Goal: Use online tool/utility: Utilize a website feature to perform a specific function

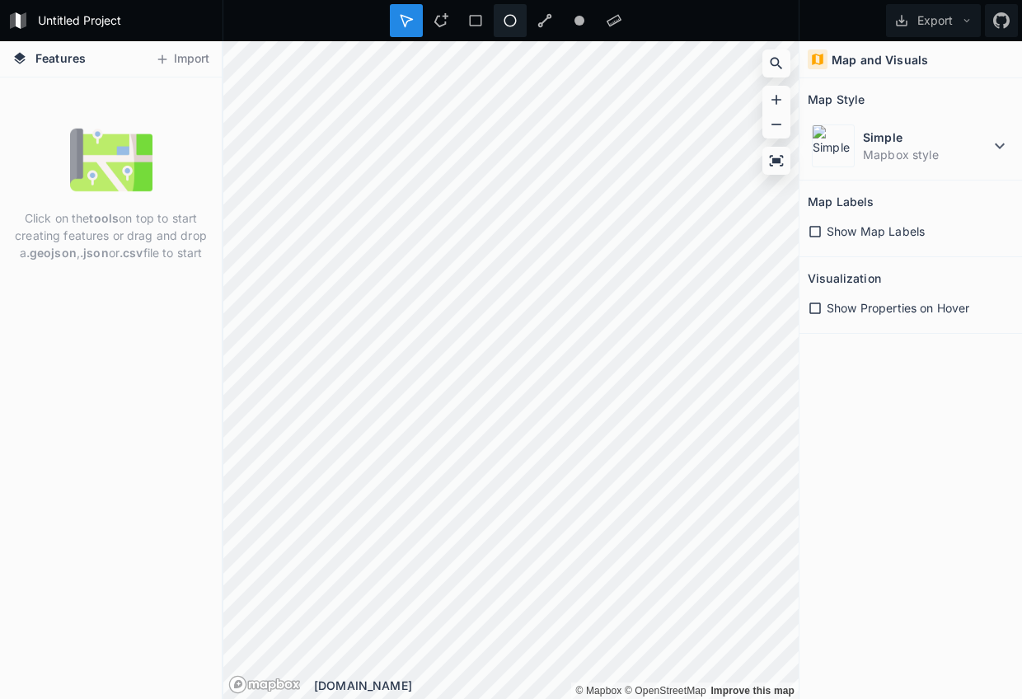
click at [512, 17] on icon at bounding box center [510, 20] width 15 height 15
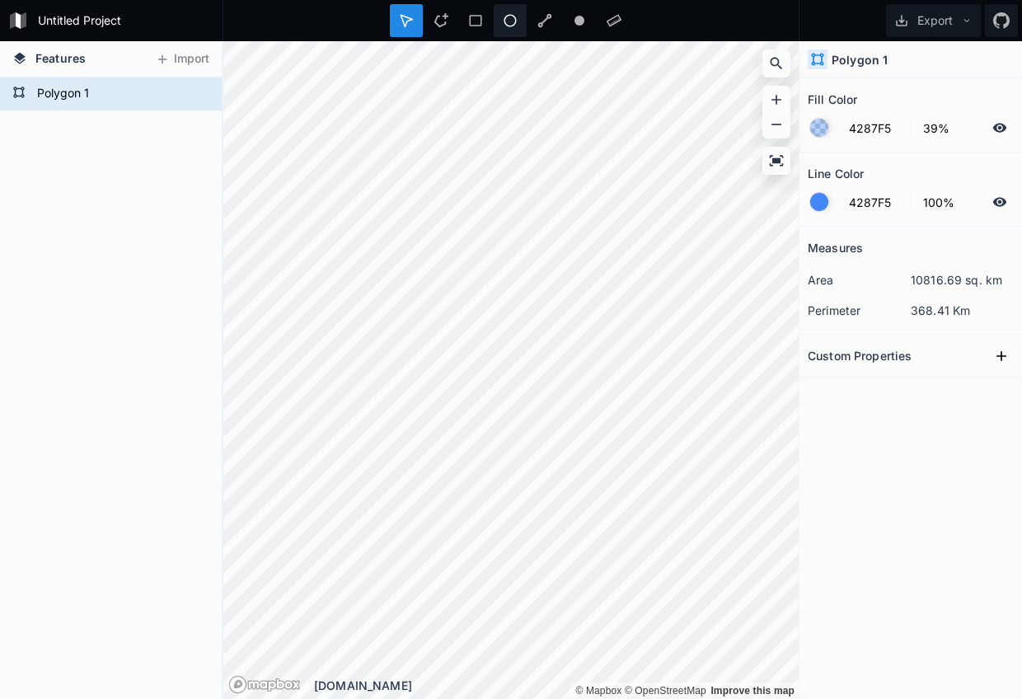
click at [514, 26] on icon at bounding box center [510, 20] width 15 height 15
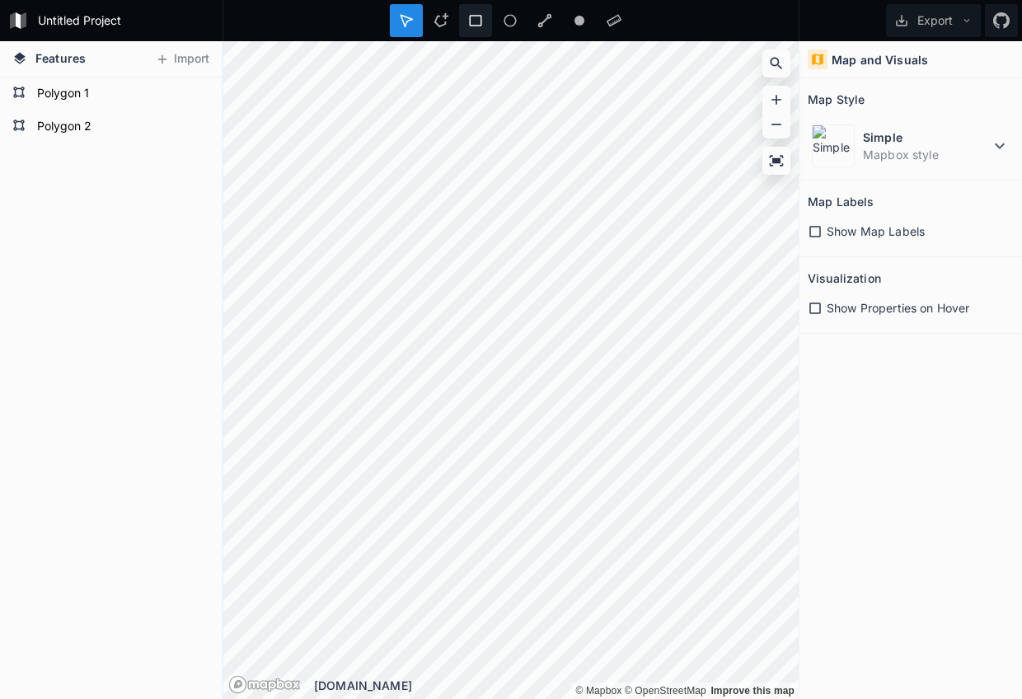
click at [476, 21] on icon at bounding box center [475, 20] width 15 height 15
drag, startPoint x: 444, startPoint y: 21, endPoint x: 457, endPoint y: 37, distance: 19.9
click at [443, 21] on icon at bounding box center [440, 20] width 15 height 15
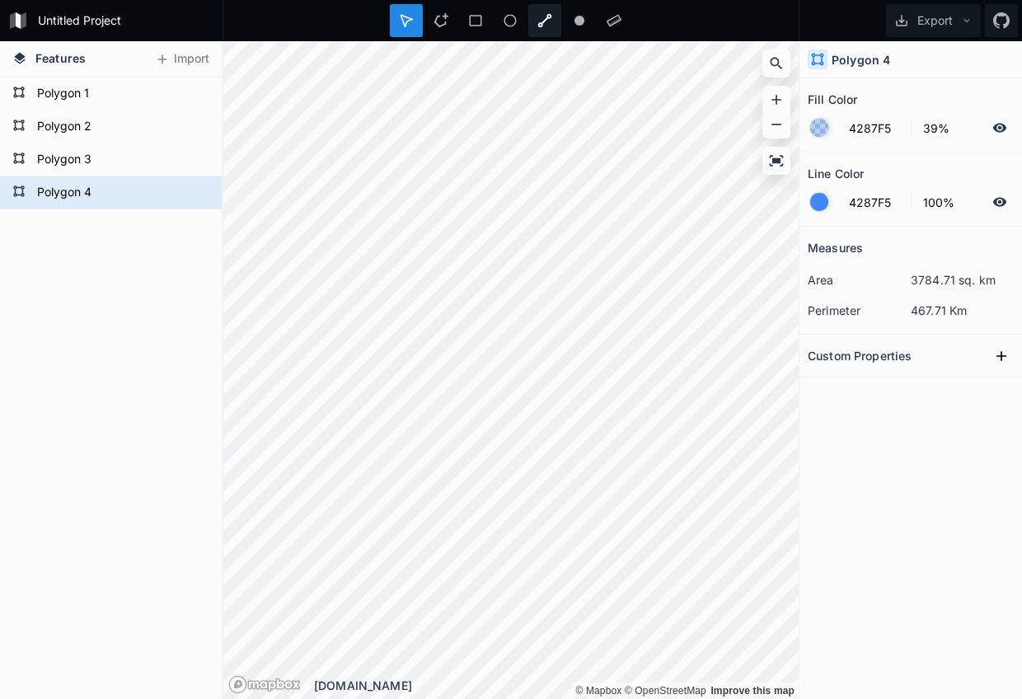
click at [540, 23] on icon at bounding box center [545, 21] width 14 height 14
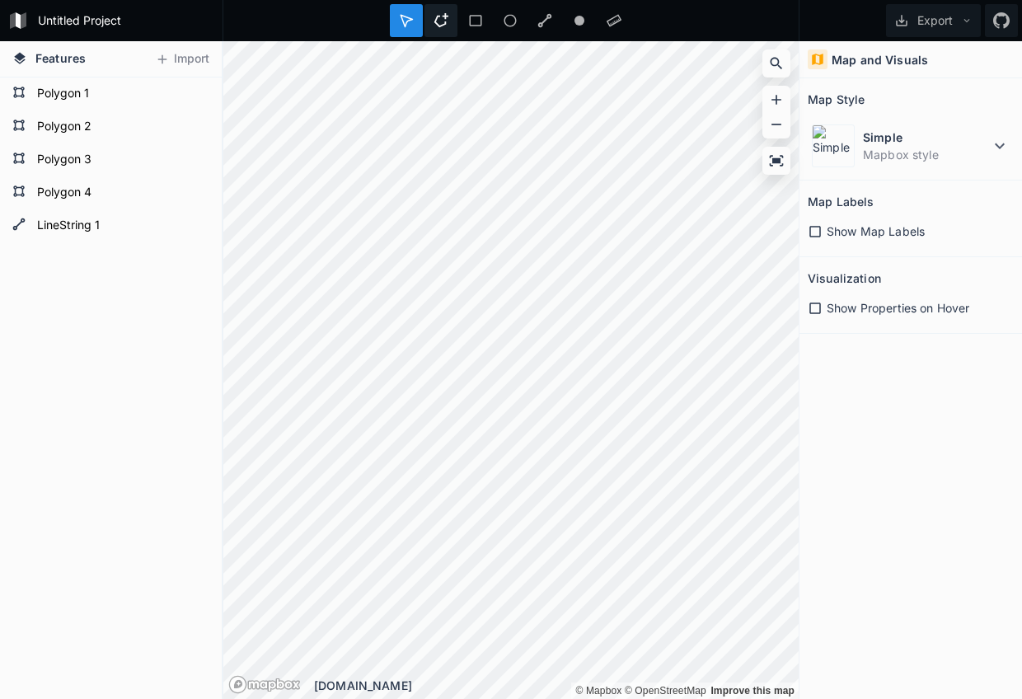
click at [443, 25] on icon at bounding box center [441, 20] width 14 height 14
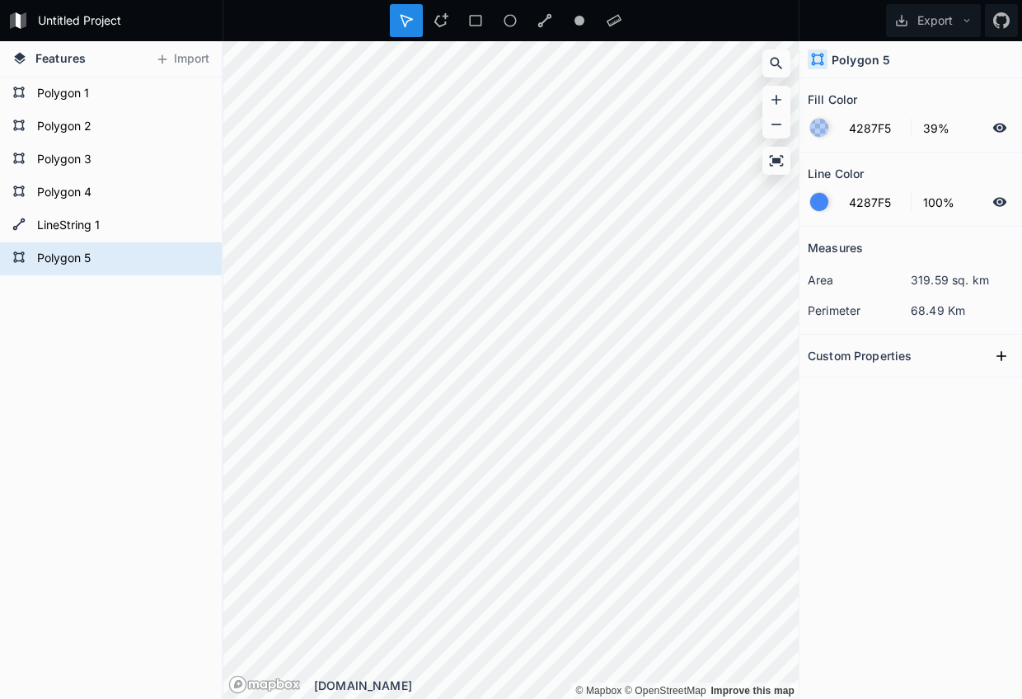
click at [826, 196] on div "Features Import Polygon 5 LineString 1 Polygon 4 Polygon 3 Polygon 2 Polygon 1 …" at bounding box center [511, 370] width 1022 height 658
click at [444, 16] on icon at bounding box center [441, 20] width 14 height 14
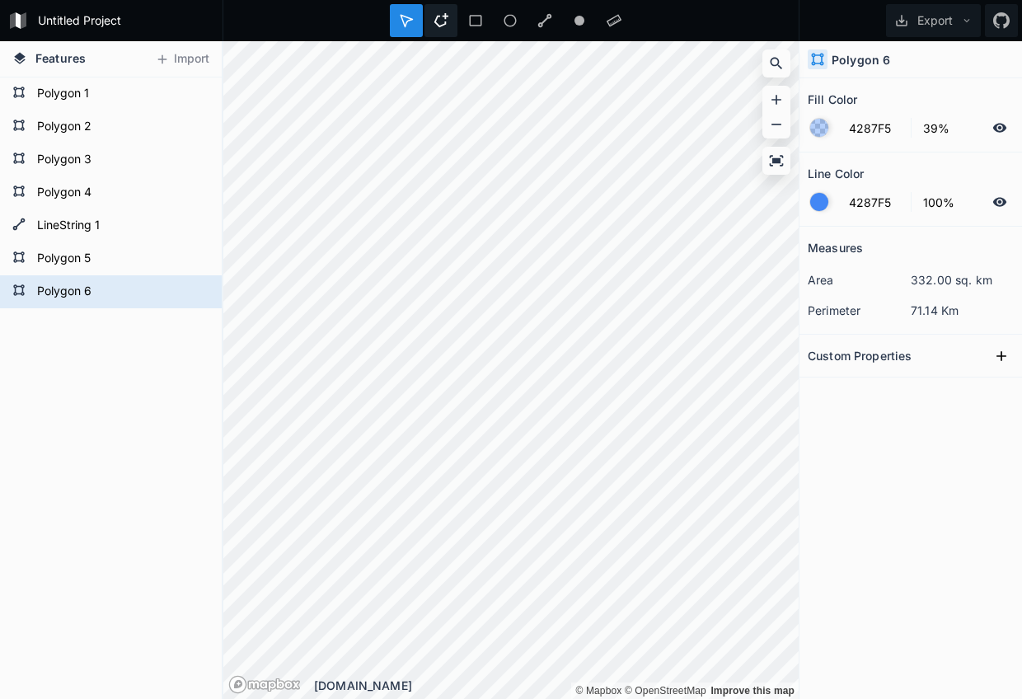
click at [438, 19] on icon at bounding box center [440, 20] width 15 height 15
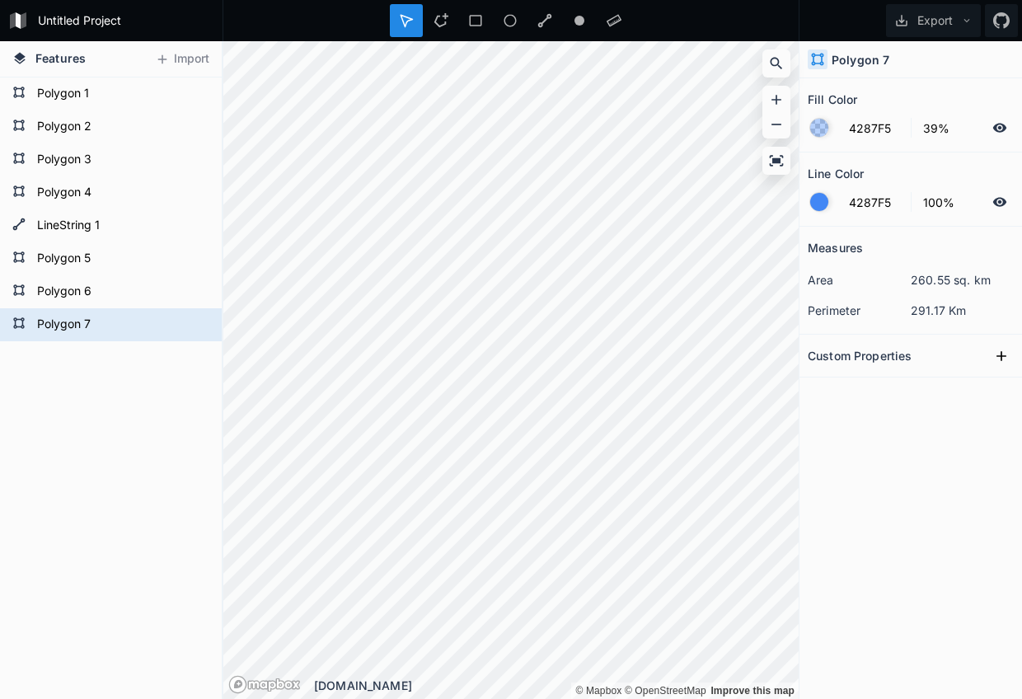
click at [856, 66] on h4 "Polygon 7" at bounding box center [860, 59] width 58 height 17
click at [824, 61] on icon at bounding box center [817, 59] width 15 height 15
click at [862, 62] on h4 "Polygon 7" at bounding box center [860, 59] width 58 height 17
click at [397, 19] on div at bounding box center [406, 20] width 33 height 33
click at [26, 97] on div "Polygon 1" at bounding box center [111, 93] width 222 height 33
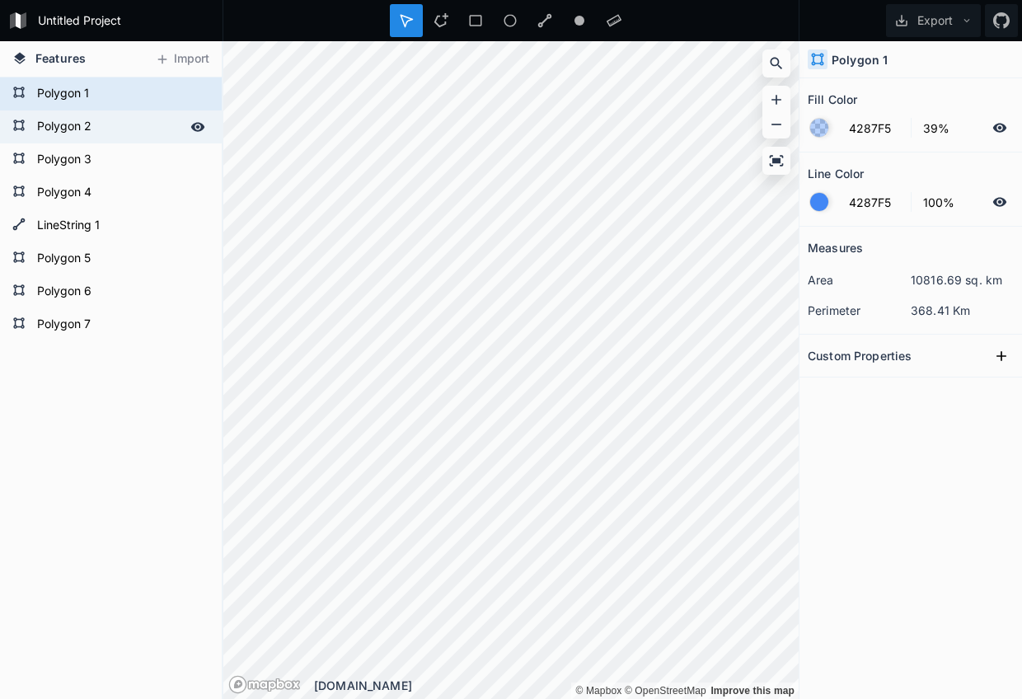
click at [72, 132] on form "Polygon 2" at bounding box center [109, 127] width 154 height 25
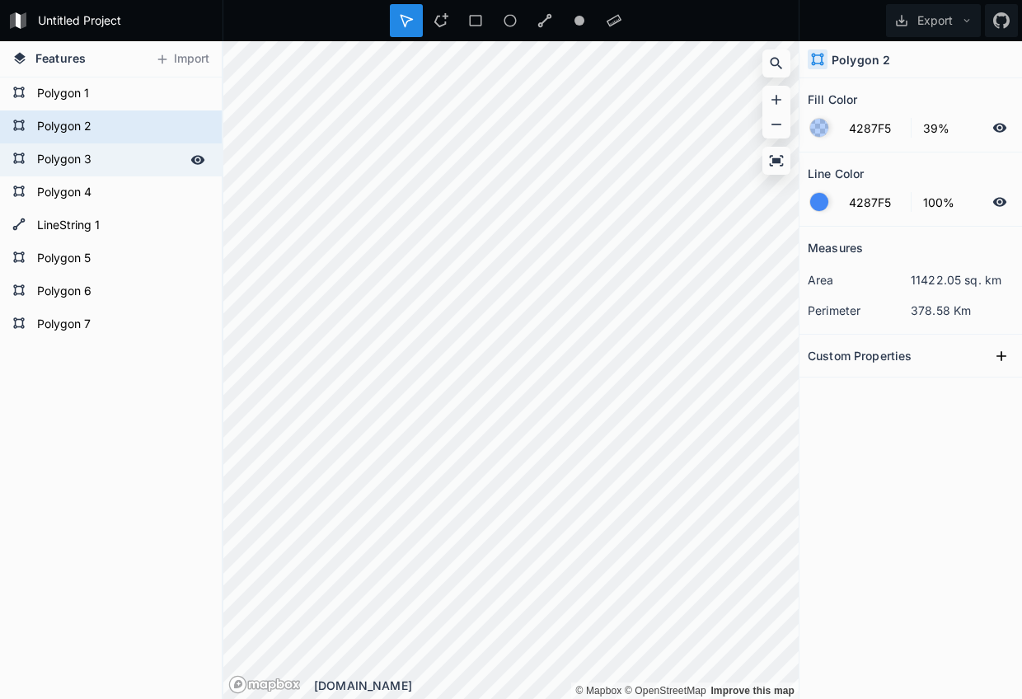
click at [82, 157] on form "Polygon 3" at bounding box center [109, 159] width 154 height 25
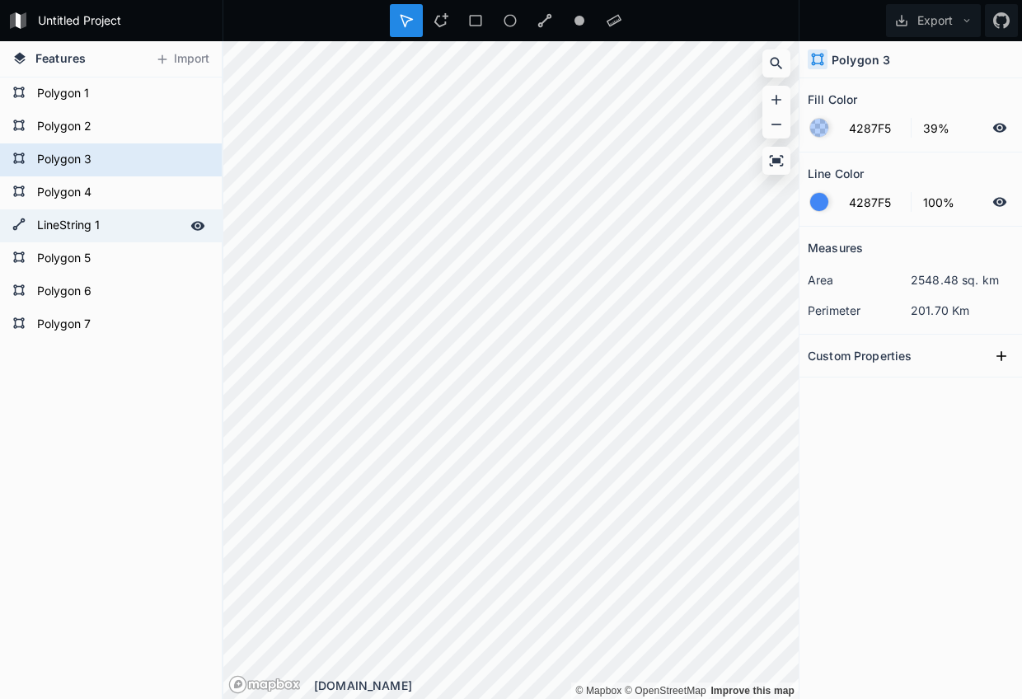
click at [92, 229] on form "LineString 1" at bounding box center [109, 225] width 154 height 25
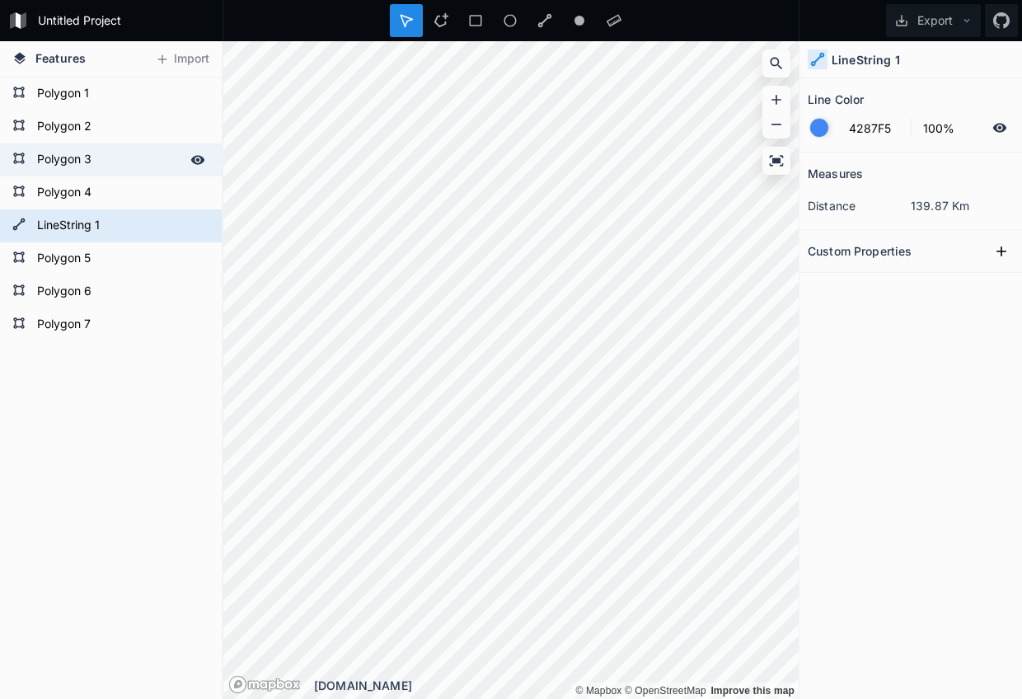
click at [101, 150] on form "Polygon 3" at bounding box center [109, 159] width 154 height 25
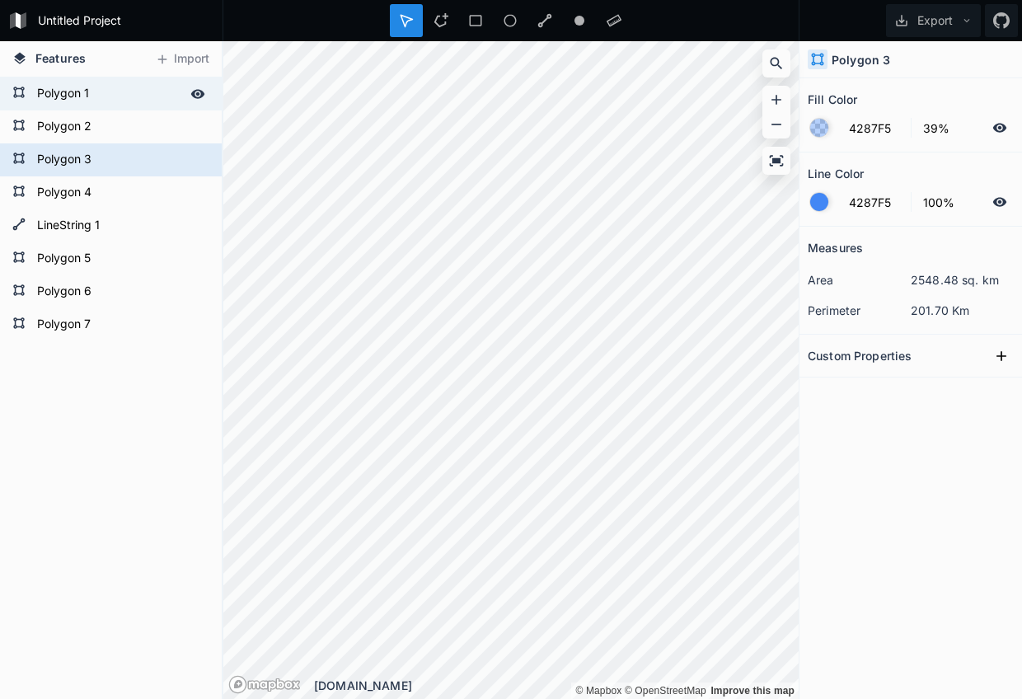
click at [79, 108] on div "Polygon 1" at bounding box center [111, 93] width 222 height 33
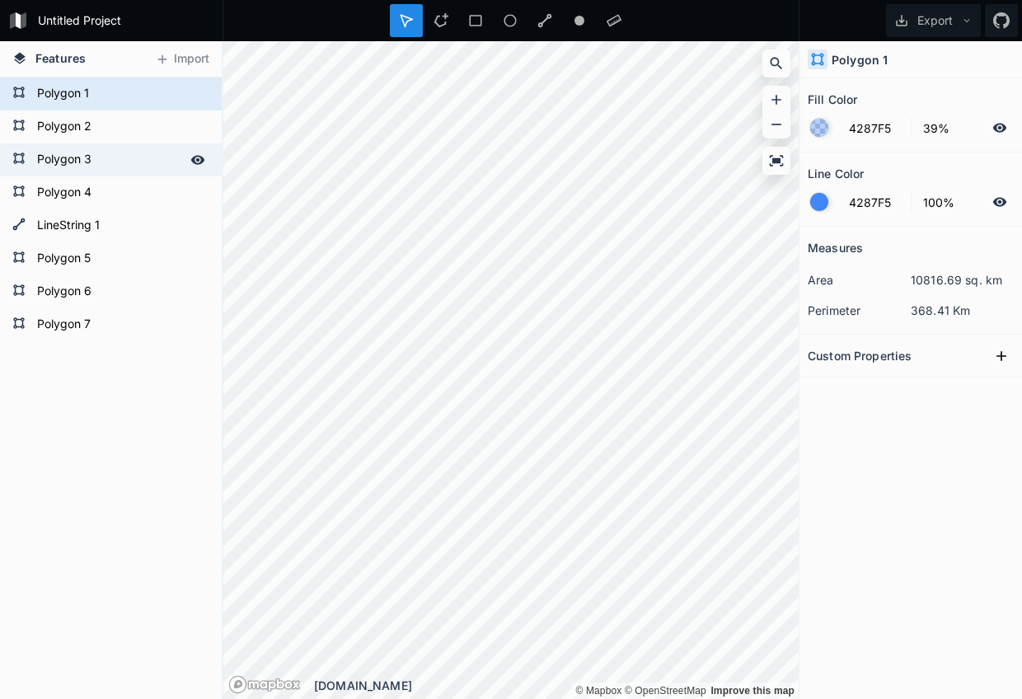
click at [80, 163] on form "Polygon 3" at bounding box center [109, 159] width 154 height 25
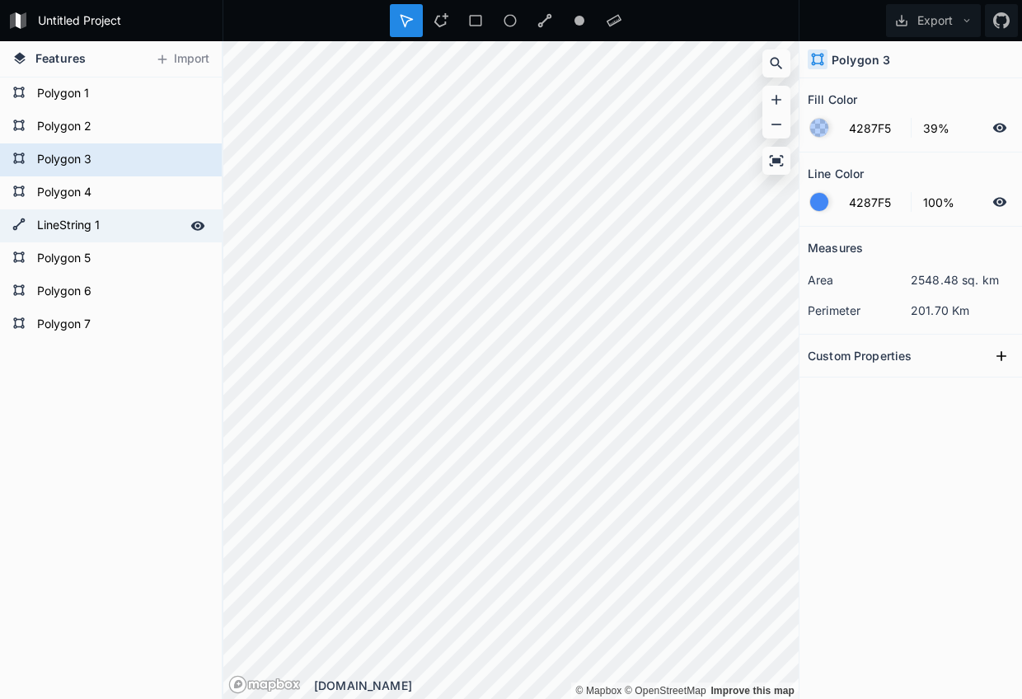
click at [71, 226] on form "LineString 1" at bounding box center [109, 225] width 154 height 25
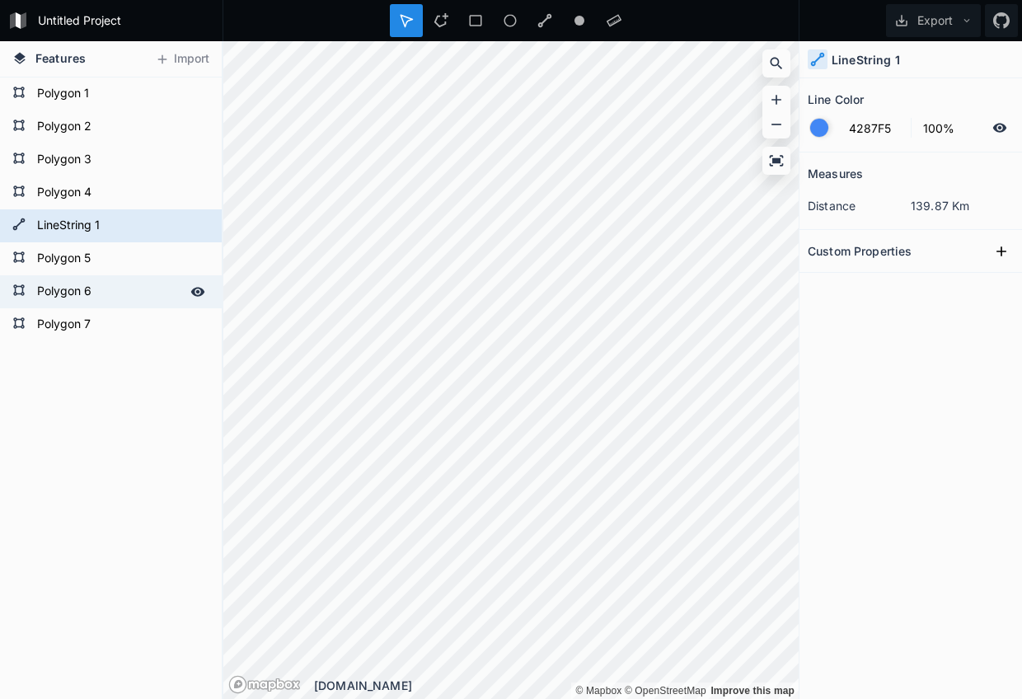
click at [64, 284] on form "Polygon 6" at bounding box center [109, 291] width 154 height 25
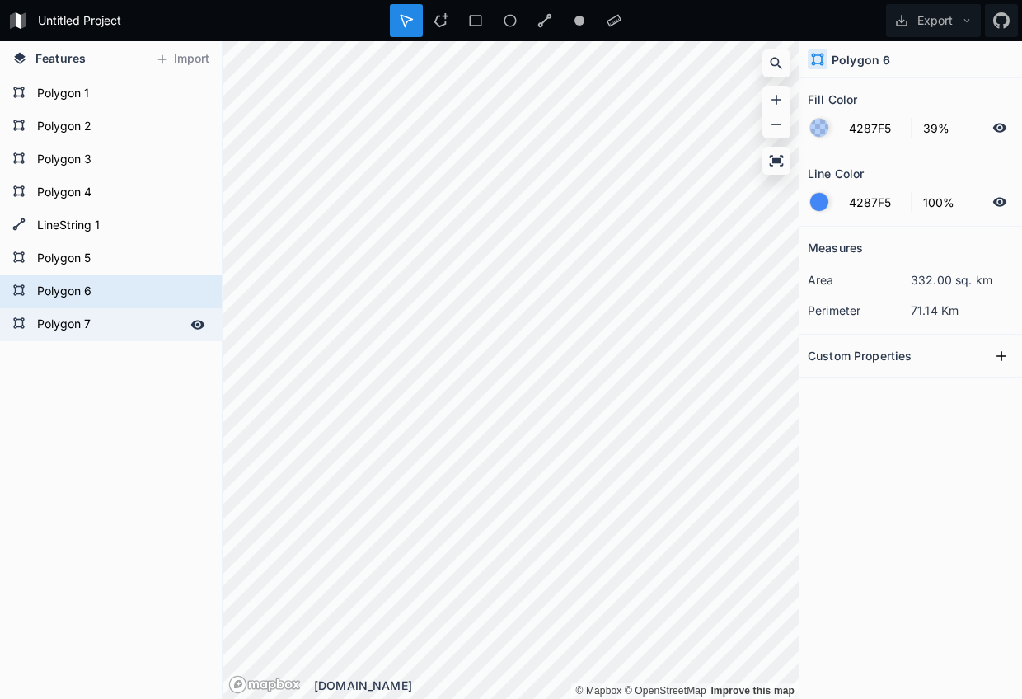
click at [71, 332] on form "Polygon 7" at bounding box center [109, 324] width 154 height 25
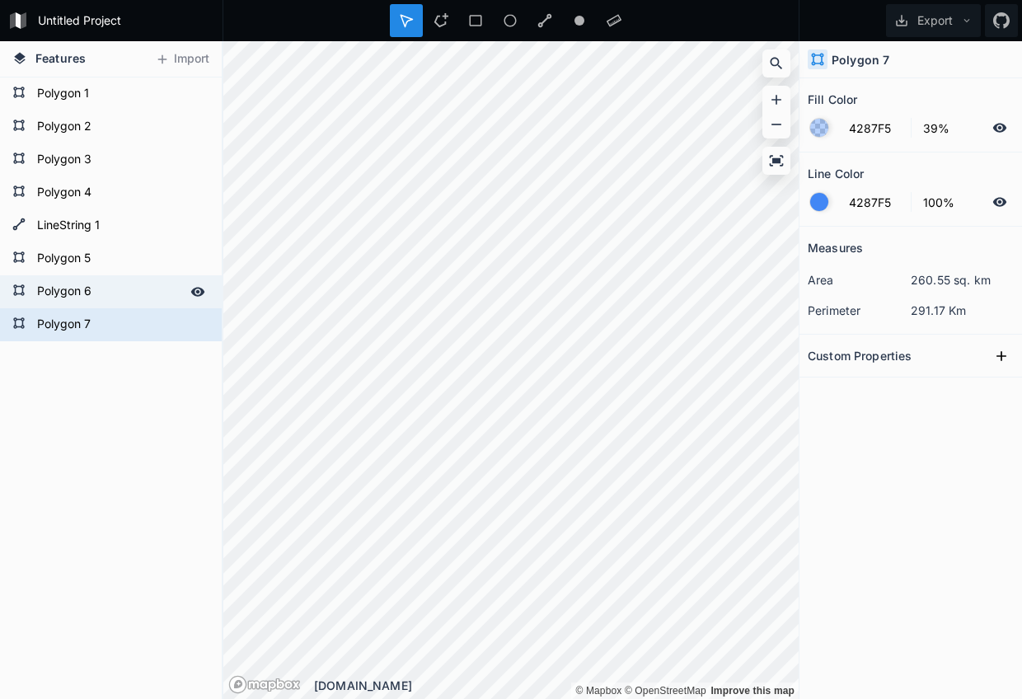
click at [76, 284] on form "Polygon 6" at bounding box center [109, 291] width 154 height 25
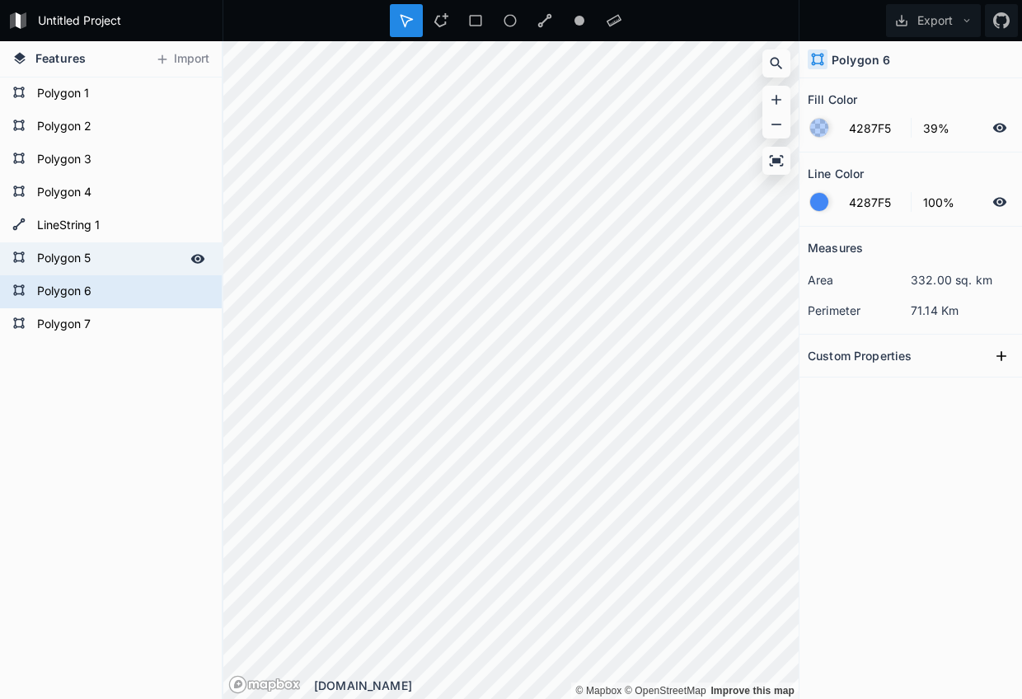
click at [61, 260] on form "Polygon 5" at bounding box center [109, 258] width 154 height 25
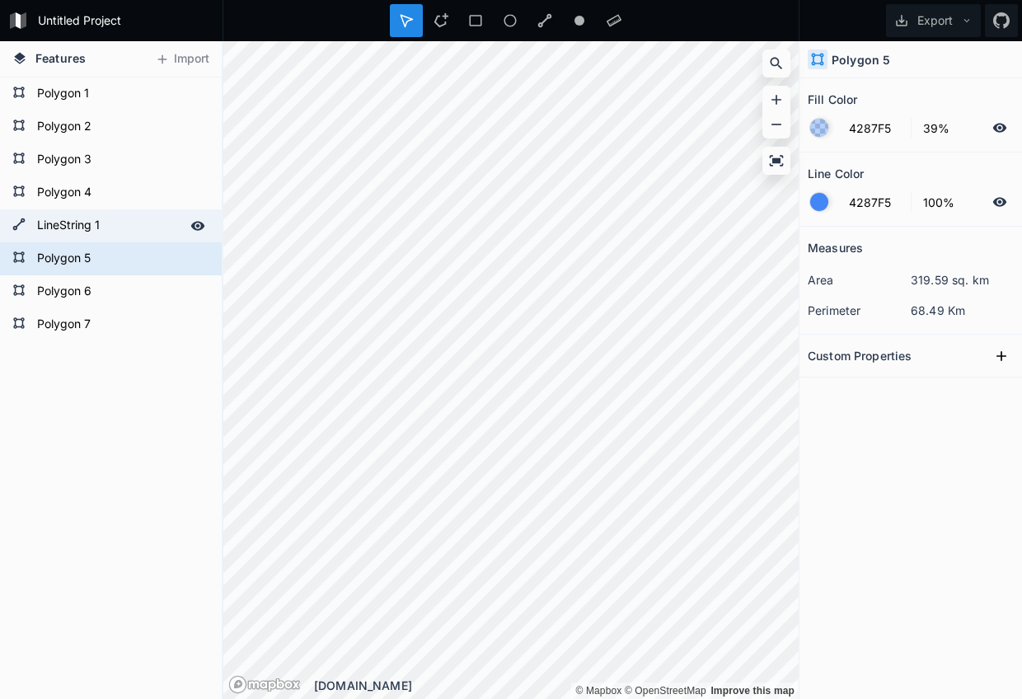
click at [64, 233] on form "LineString 1" at bounding box center [109, 225] width 154 height 25
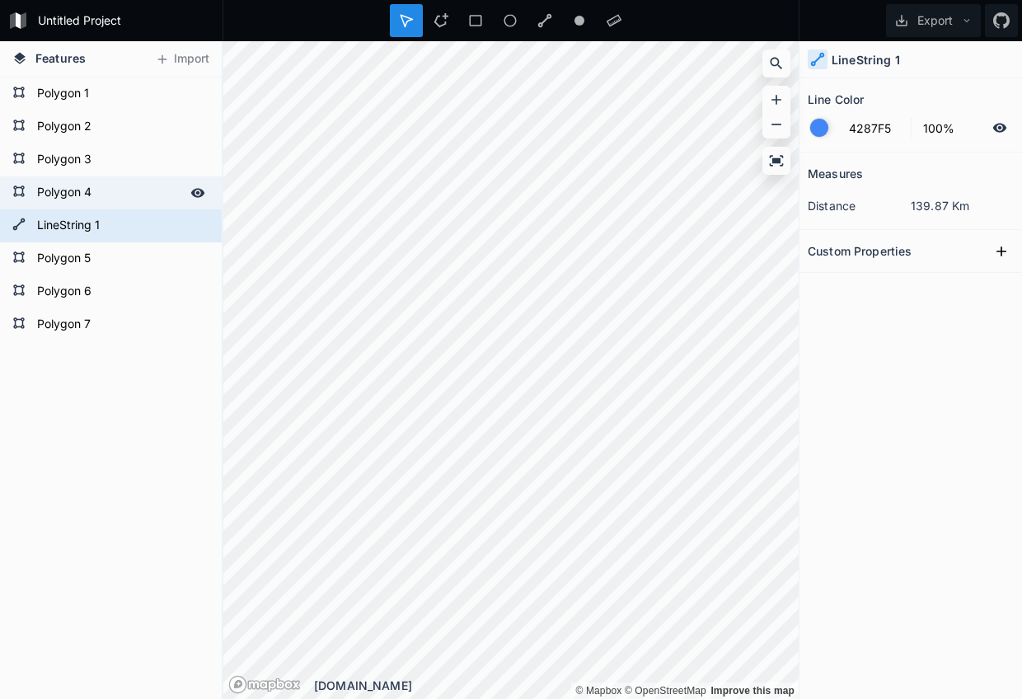
click at [69, 187] on form "Polygon 4" at bounding box center [109, 192] width 154 height 25
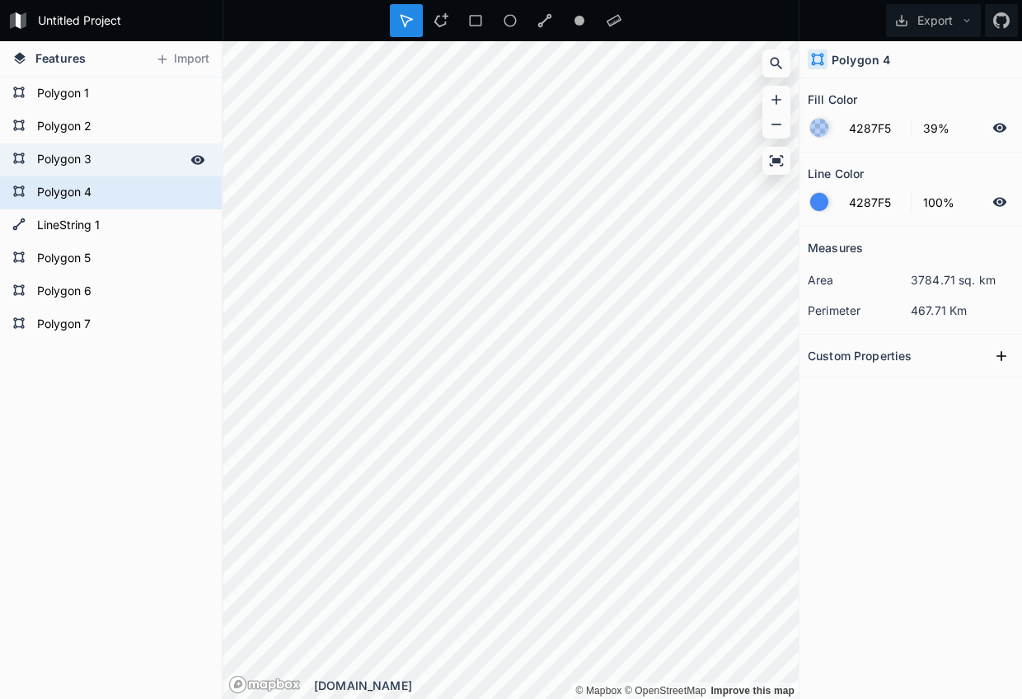
click at [68, 143] on div "Polygon 3" at bounding box center [111, 159] width 222 height 33
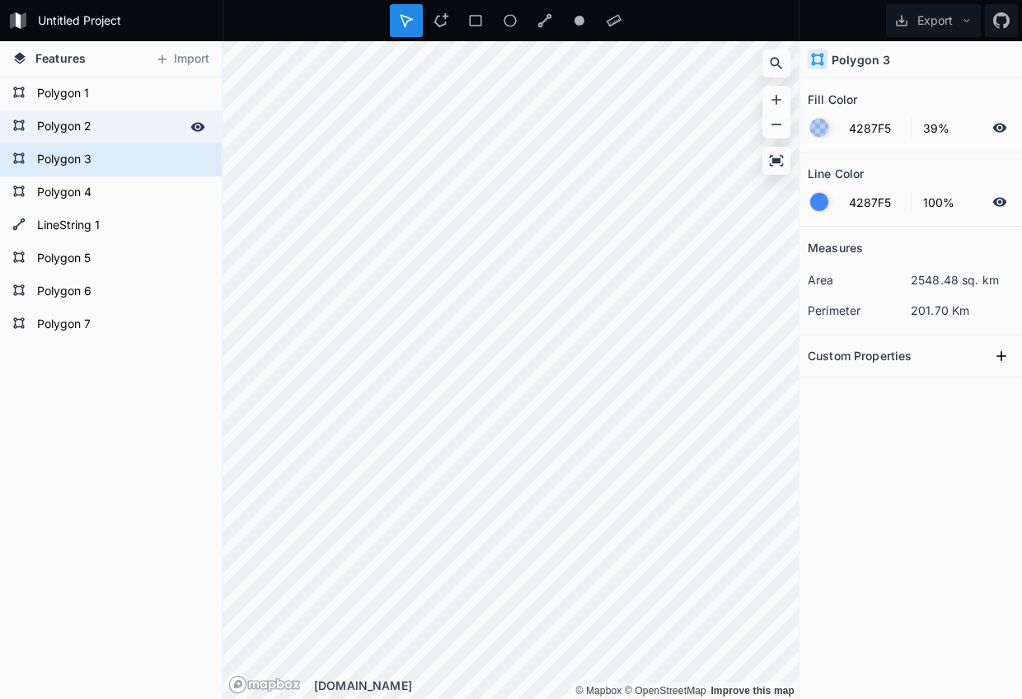
click at [63, 121] on form "Polygon 2" at bounding box center [109, 127] width 154 height 25
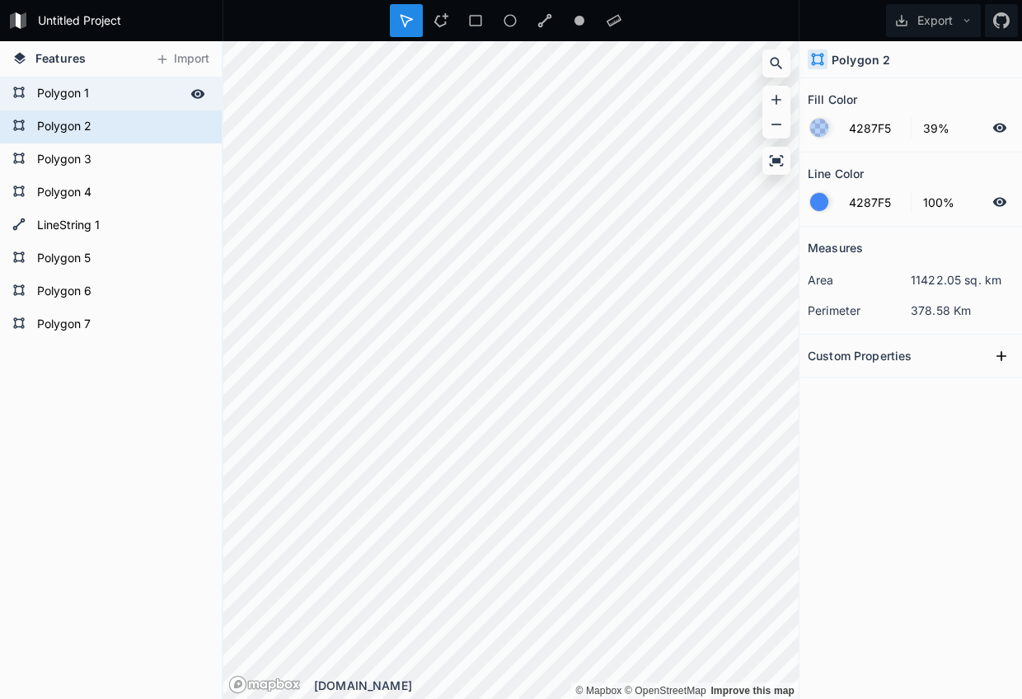
click at [77, 86] on form "Polygon 1" at bounding box center [109, 94] width 154 height 25
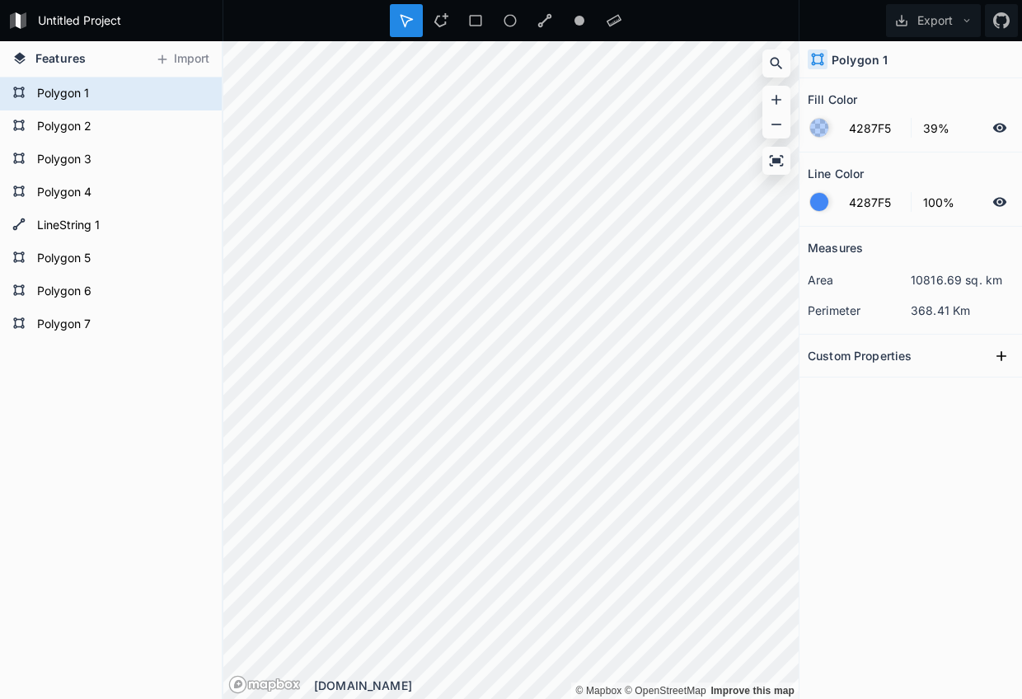
click at [58, 52] on span "Features" at bounding box center [60, 57] width 50 height 17
click at [164, 65] on icon at bounding box center [162, 59] width 15 height 15
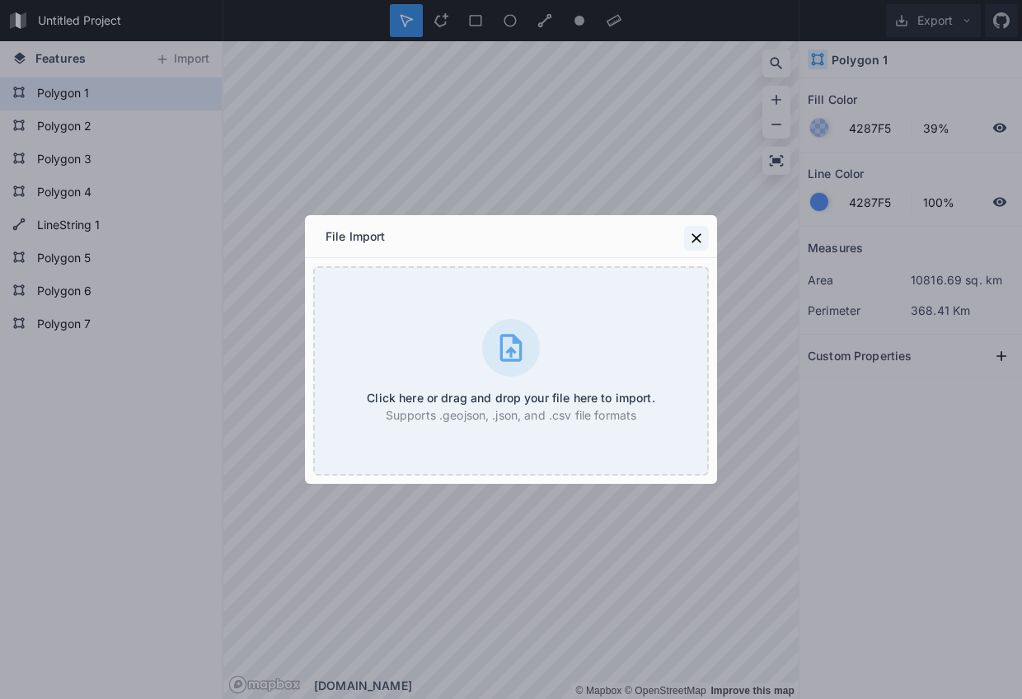
click at [700, 236] on icon at bounding box center [696, 238] width 10 height 10
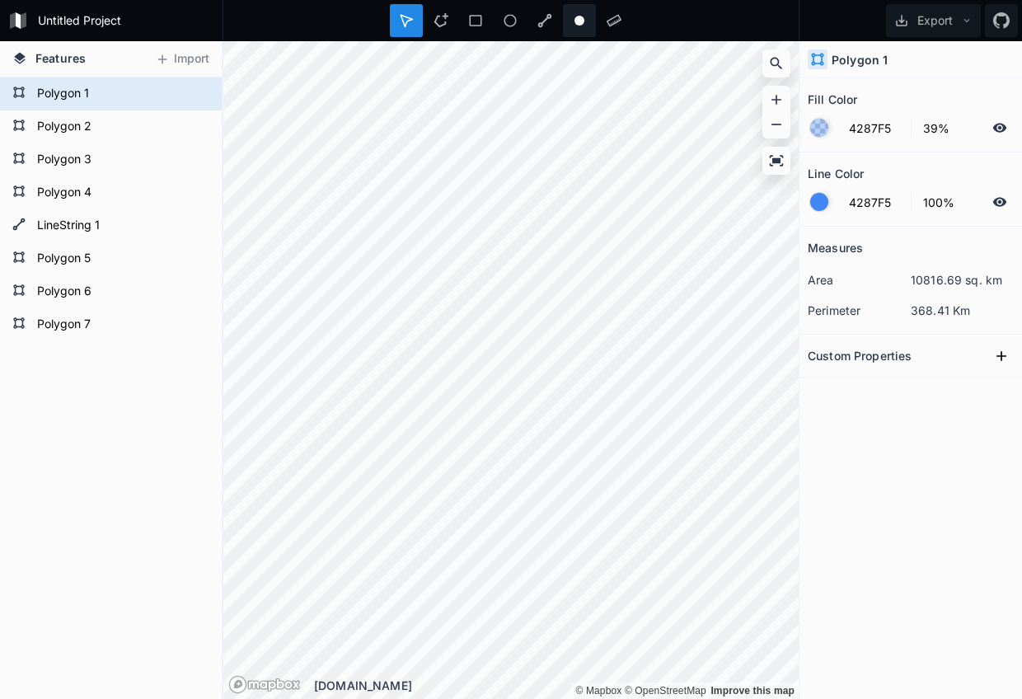
click at [578, 22] on circle at bounding box center [579, 21] width 10 height 10
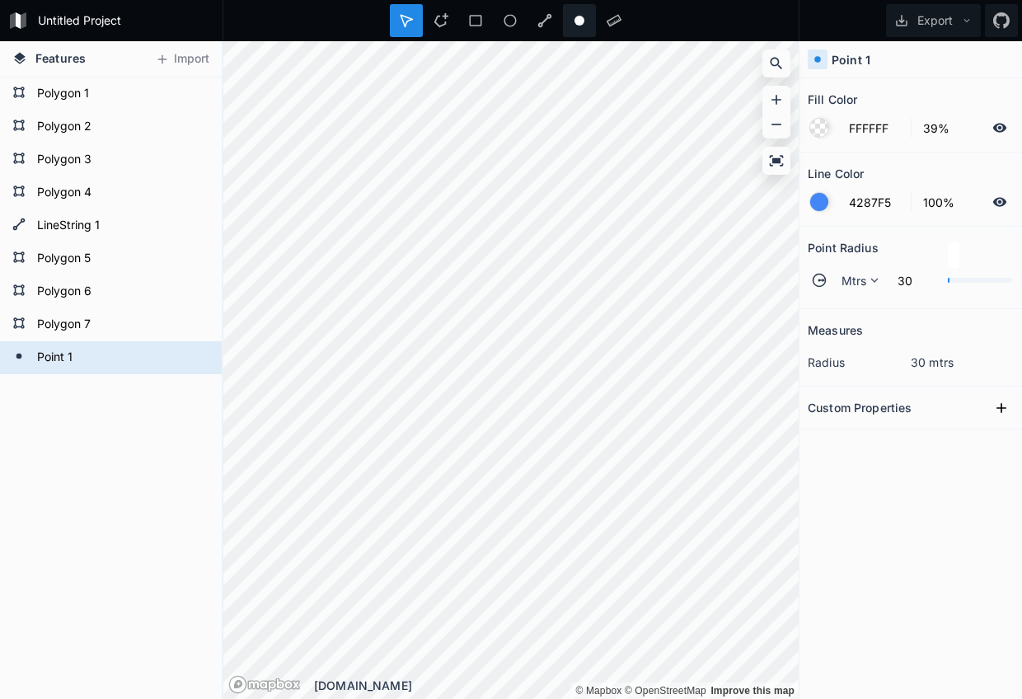
click at [578, 25] on icon at bounding box center [579, 20] width 15 height 15
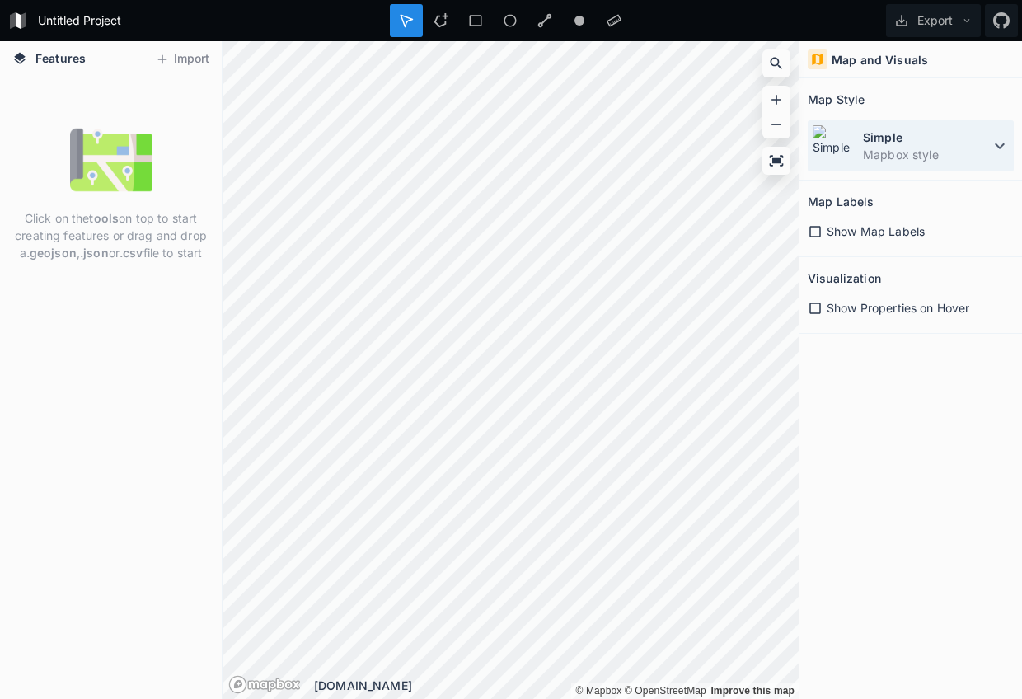
click at [971, 136] on dt "Simple" at bounding box center [926, 137] width 127 height 17
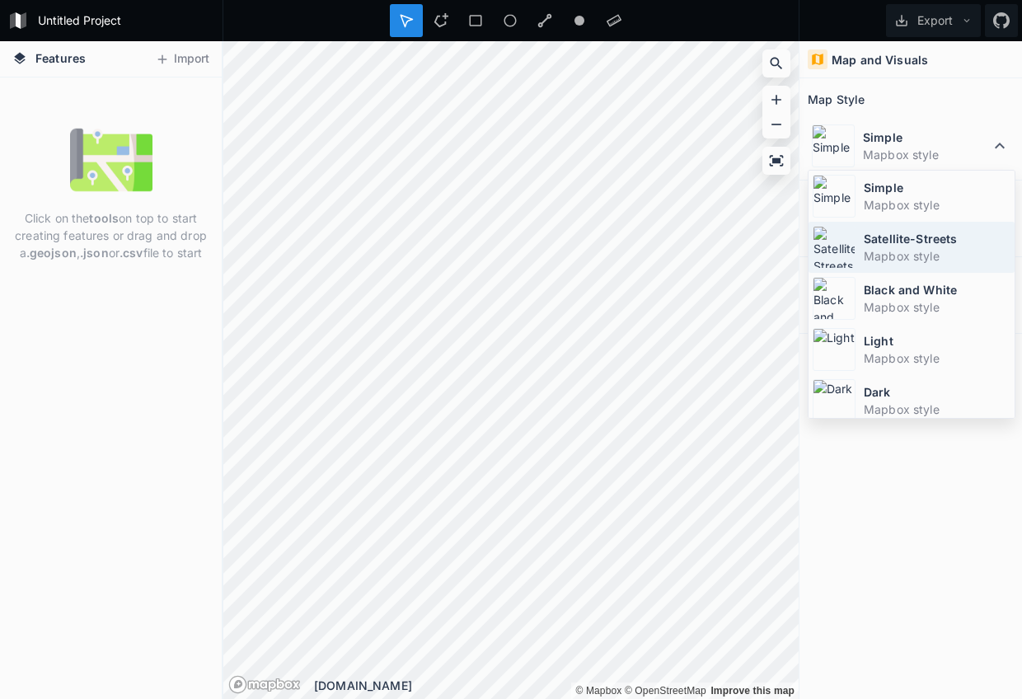
click at [872, 255] on dd "Mapbox style" at bounding box center [937, 255] width 147 height 17
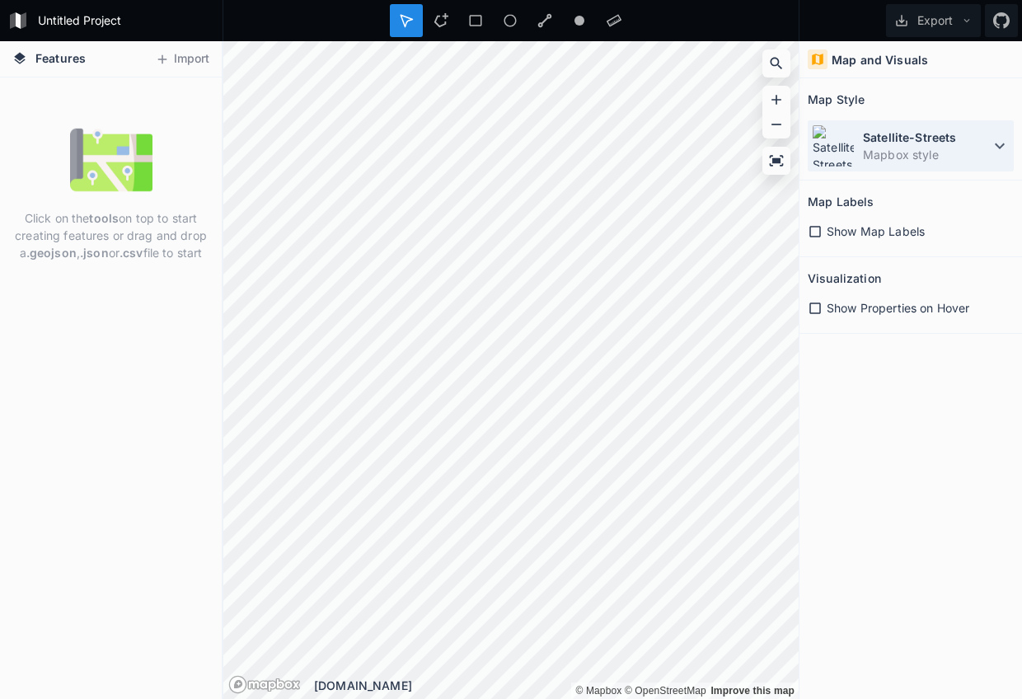
click at [925, 135] on dt "Satellite-Streets" at bounding box center [926, 137] width 127 height 17
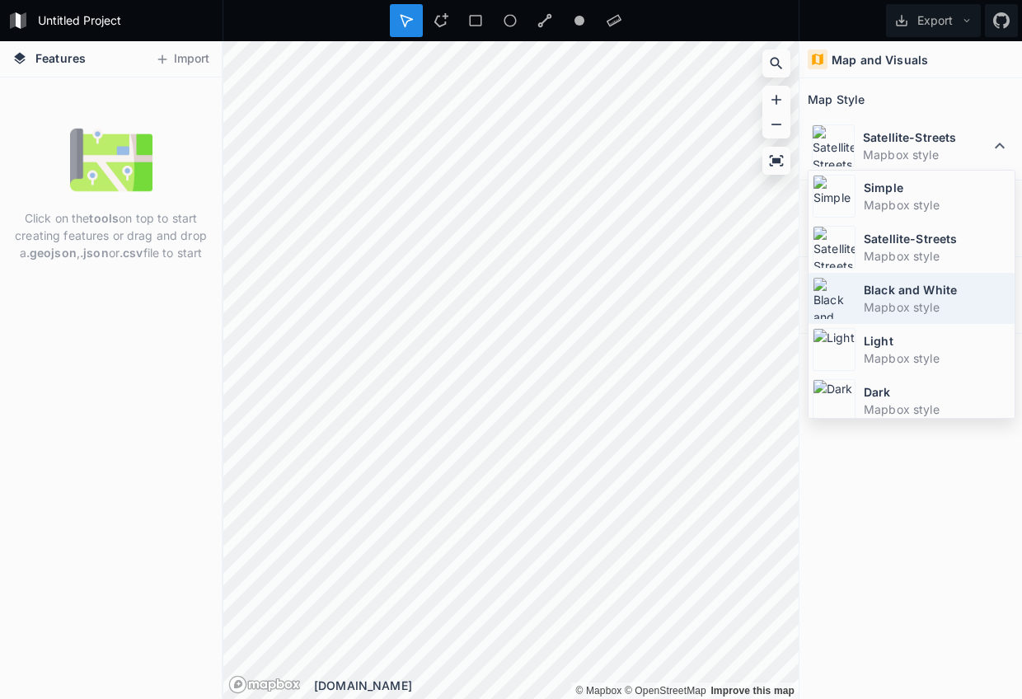
click at [908, 298] on dd "Mapbox style" at bounding box center [937, 306] width 147 height 17
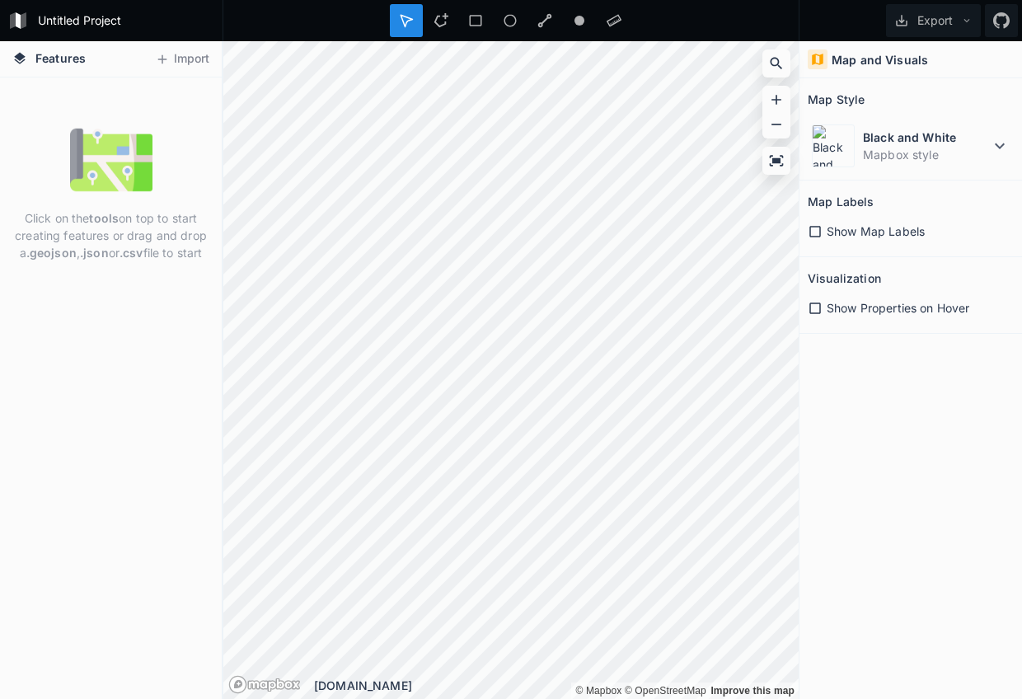
click at [818, 233] on icon at bounding box center [815, 231] width 15 height 15
click at [809, 304] on icon at bounding box center [815, 308] width 15 height 15
click at [826, 387] on div "Features Import Click on the tools on top to start creating features or drag an…" at bounding box center [511, 370] width 1022 height 658
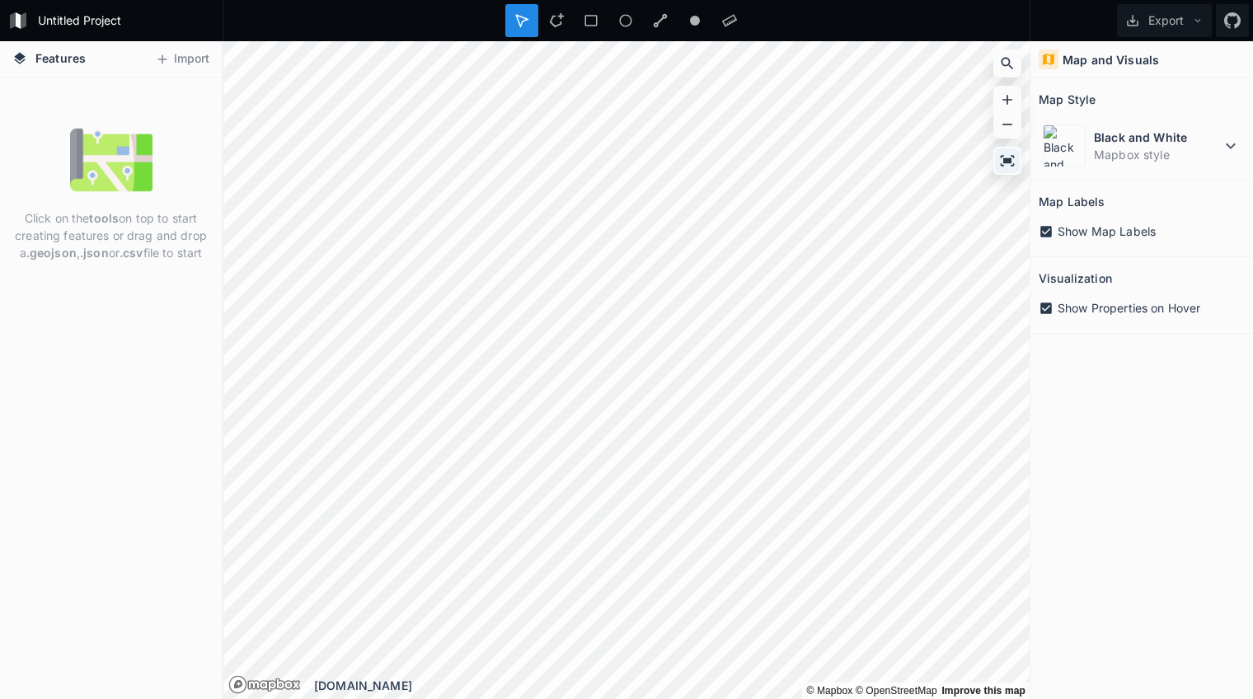
click at [1000, 161] on icon at bounding box center [1007, 160] width 16 height 16
click at [1007, 161] on icon at bounding box center [1007, 160] width 14 height 11
click at [1007, 165] on icon at bounding box center [1007, 160] width 16 height 16
click at [1006, 166] on icon at bounding box center [1007, 160] width 16 height 16
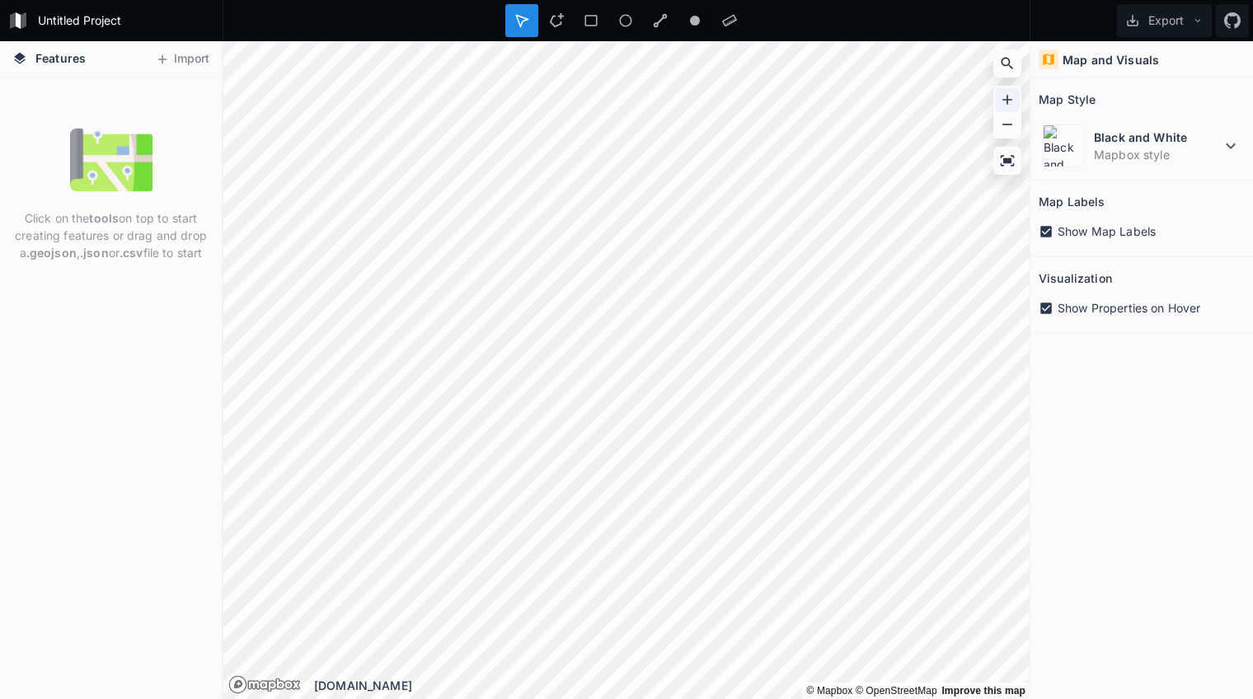
click at [1004, 106] on icon at bounding box center [1007, 99] width 16 height 16
click at [1004, 105] on icon at bounding box center [1007, 99] width 16 height 16
click at [1004, 171] on div at bounding box center [1007, 160] width 25 height 25
click at [1005, 171] on div at bounding box center [1007, 160] width 25 height 25
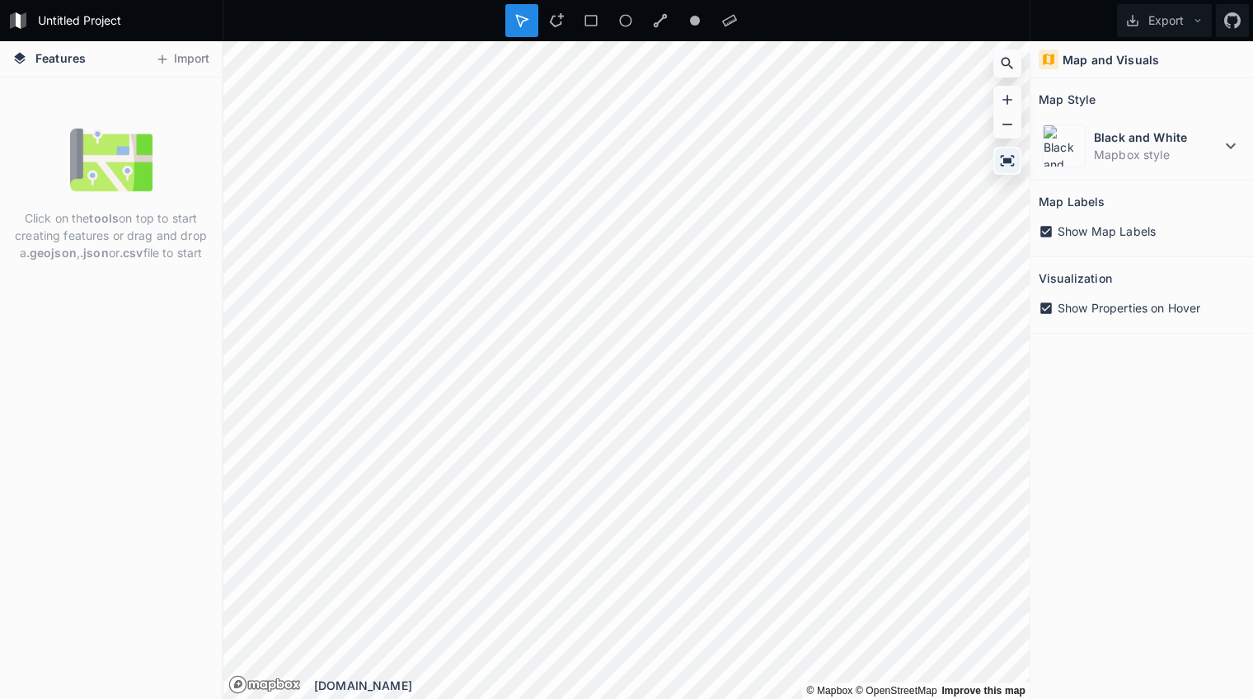
click at [1005, 171] on div at bounding box center [1007, 160] width 25 height 25
click at [581, 15] on div at bounding box center [590, 20] width 33 height 33
click at [552, 21] on icon at bounding box center [556, 20] width 15 height 15
click at [555, 15] on icon at bounding box center [556, 20] width 15 height 15
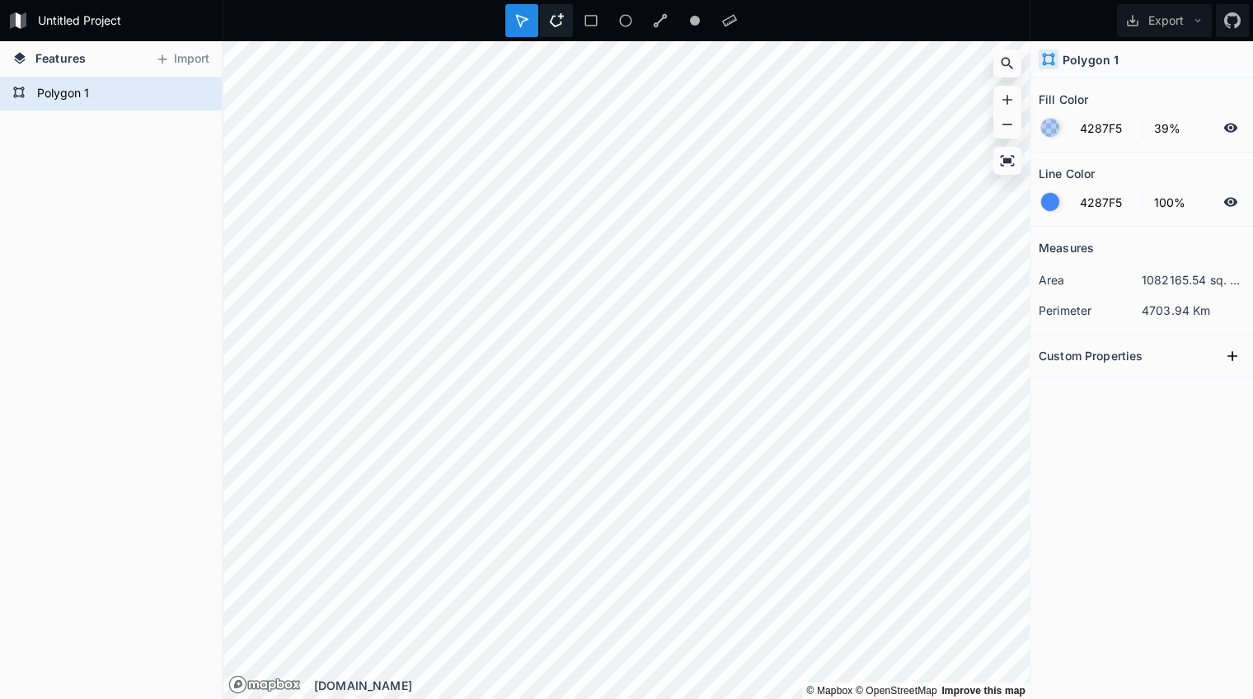
click at [548, 21] on div at bounding box center [556, 20] width 33 height 33
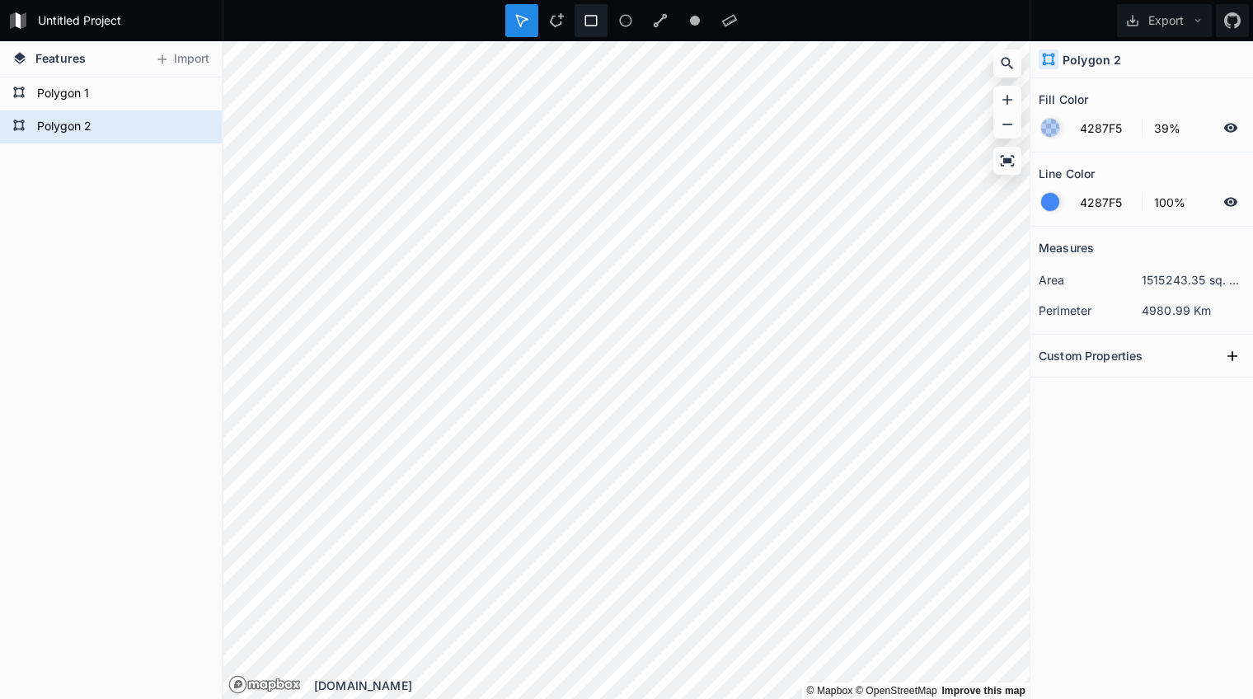
click at [595, 16] on icon at bounding box center [590, 20] width 15 height 15
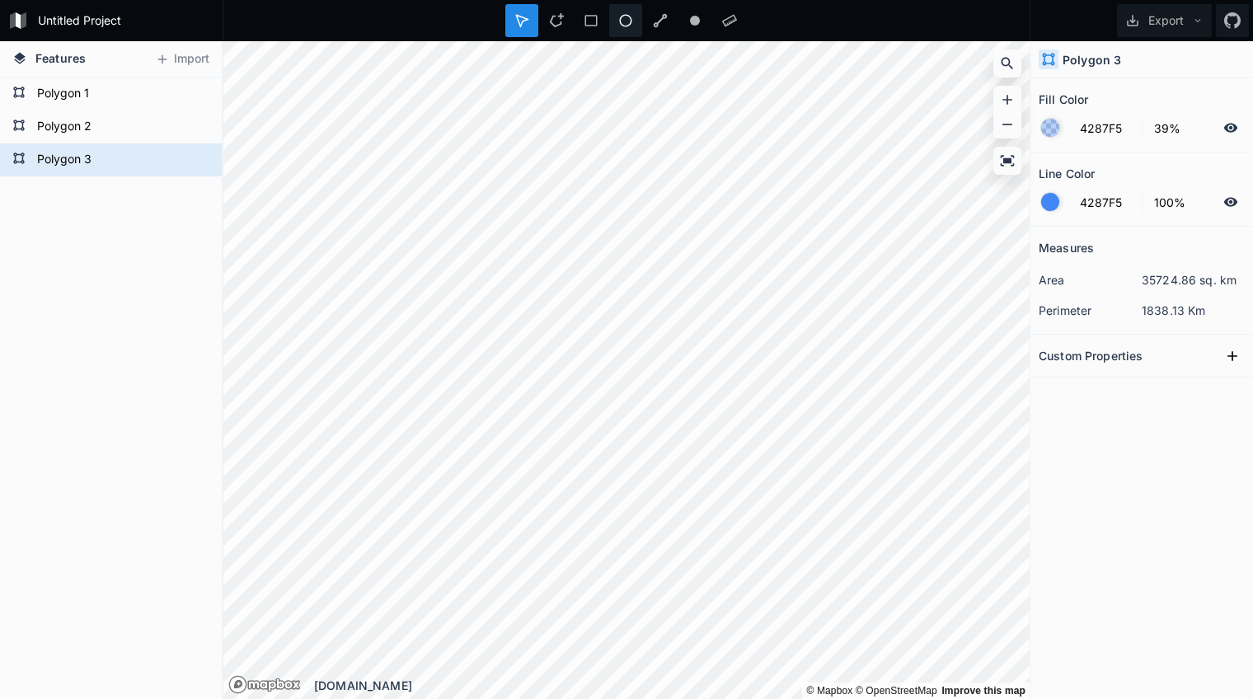
click at [626, 16] on icon at bounding box center [625, 20] width 15 height 15
